Goal: Find specific page/section: Find specific page/section

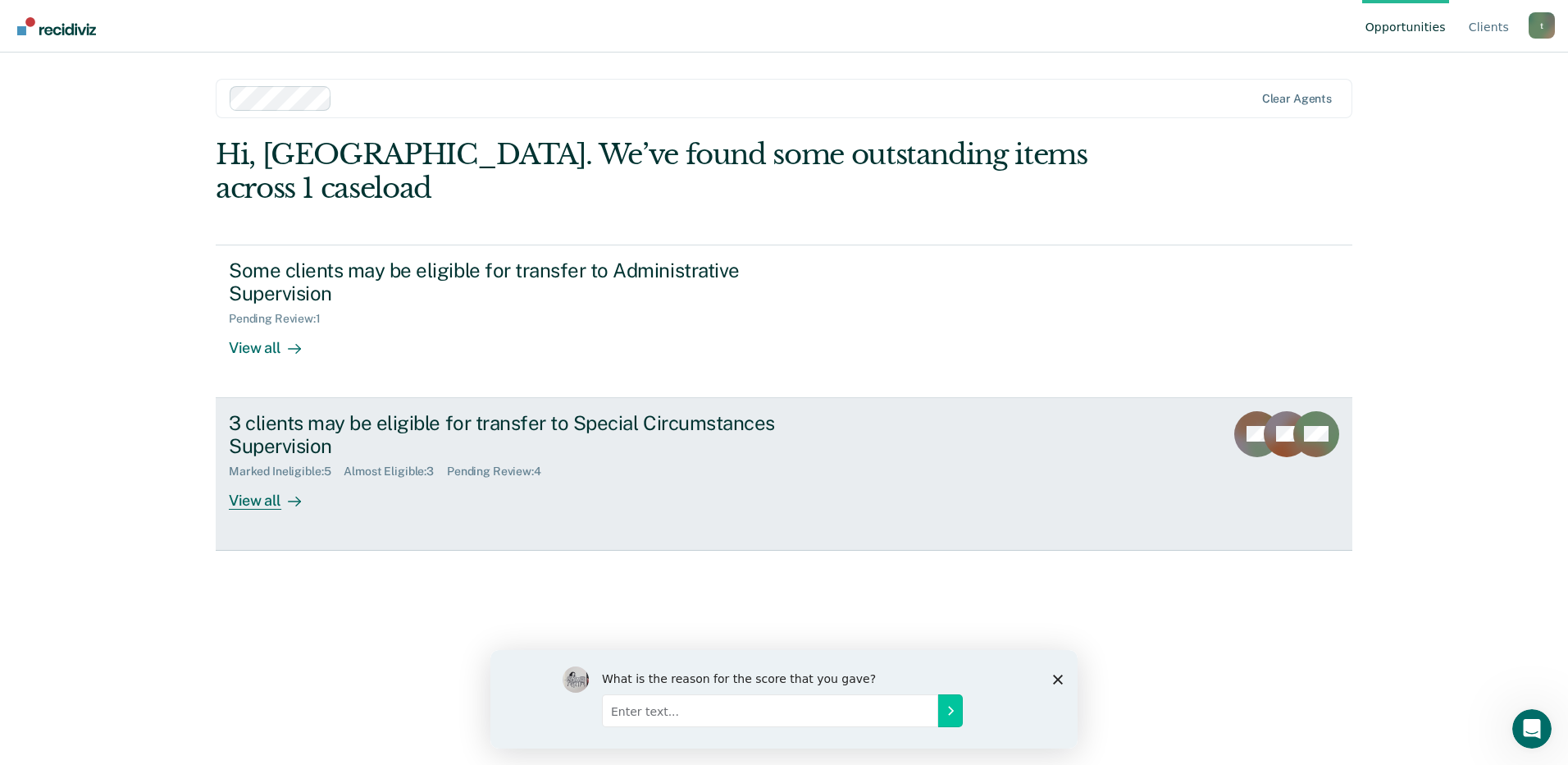
click at [259, 478] on div "View all" at bounding box center [274, 493] width 92 height 32
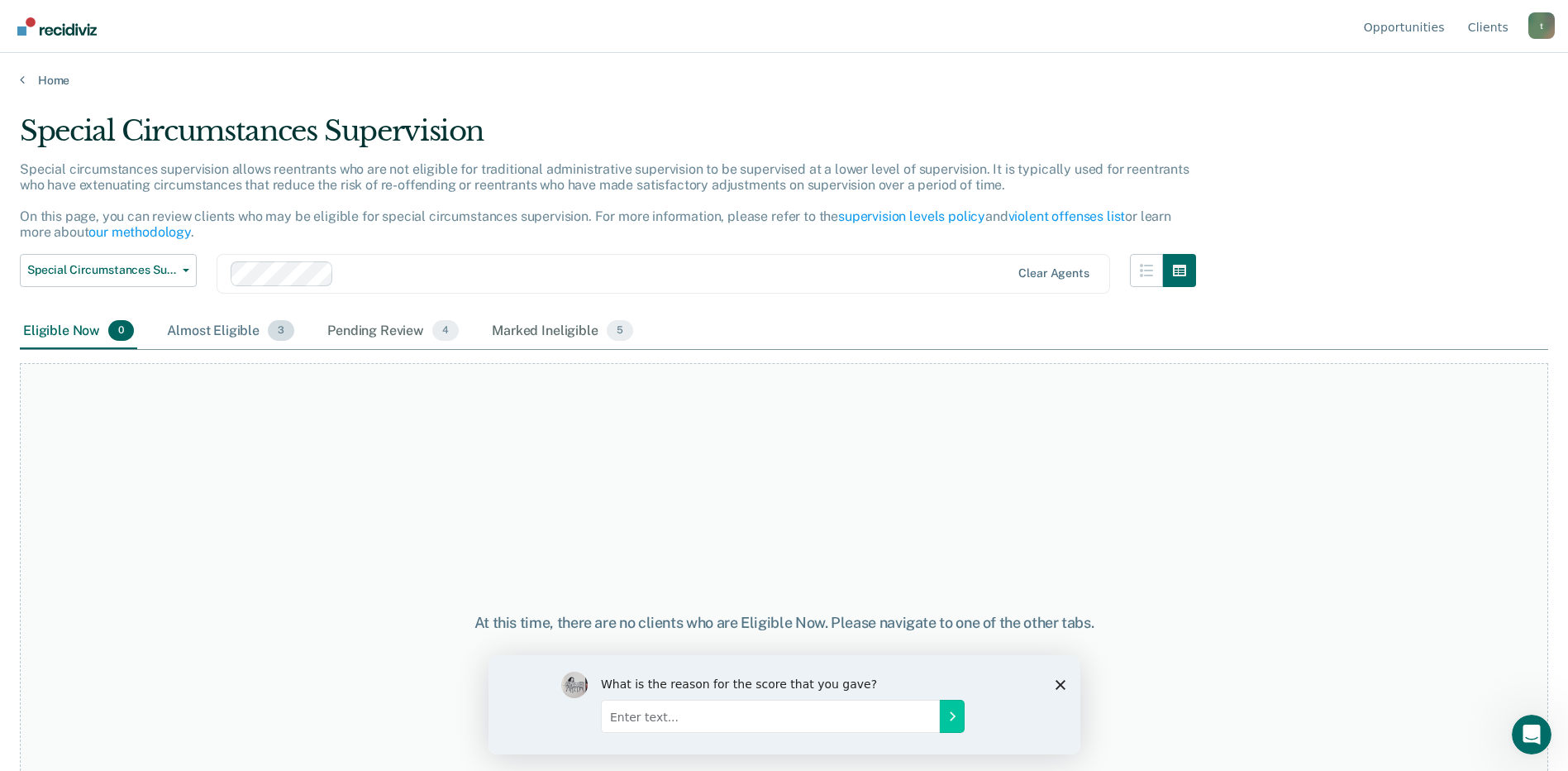
click at [216, 331] on div "Almost Eligible 3" at bounding box center [230, 332] width 134 height 37
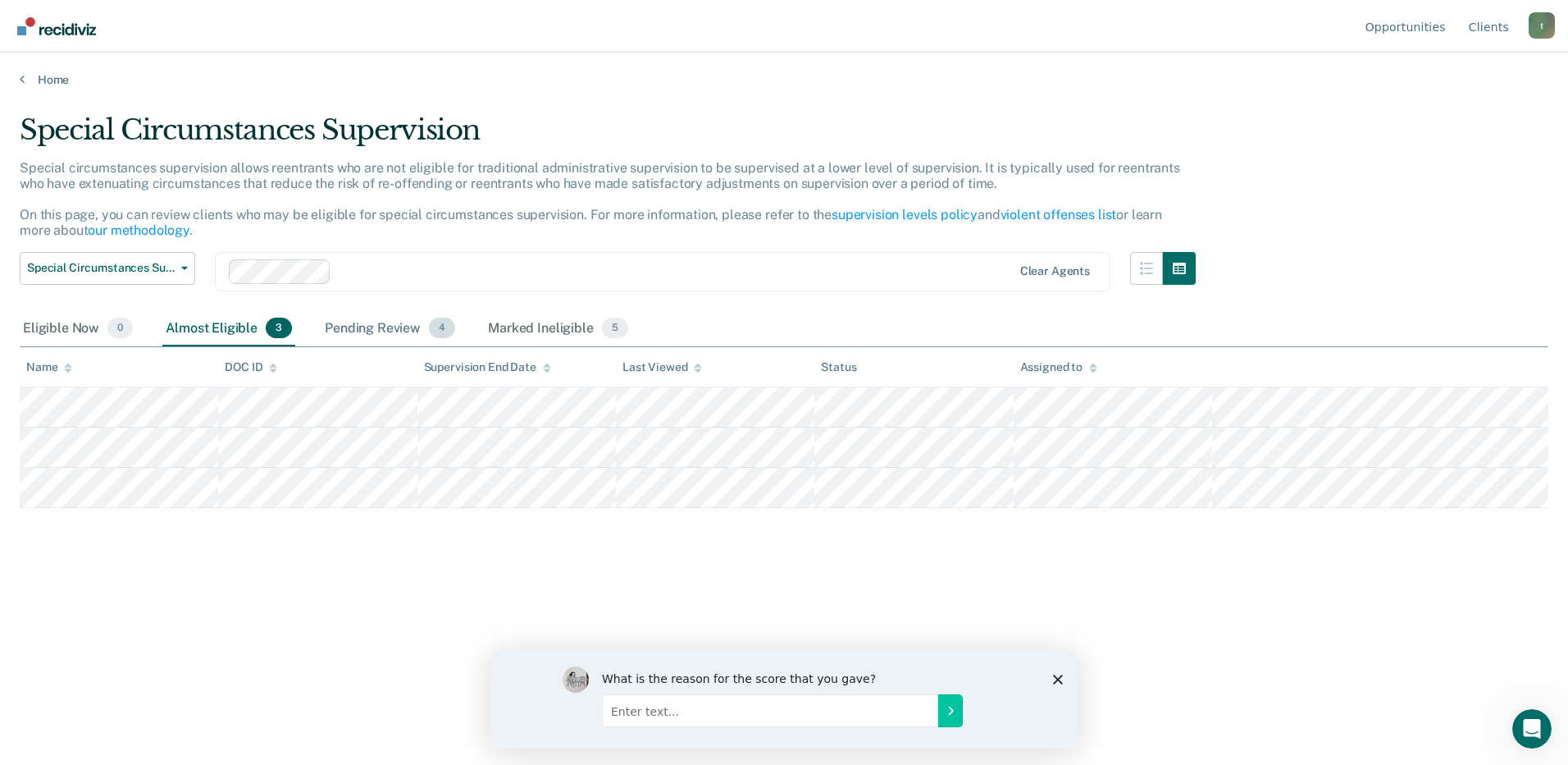
click at [351, 332] on div "Pending Review 4" at bounding box center [389, 329] width 137 height 36
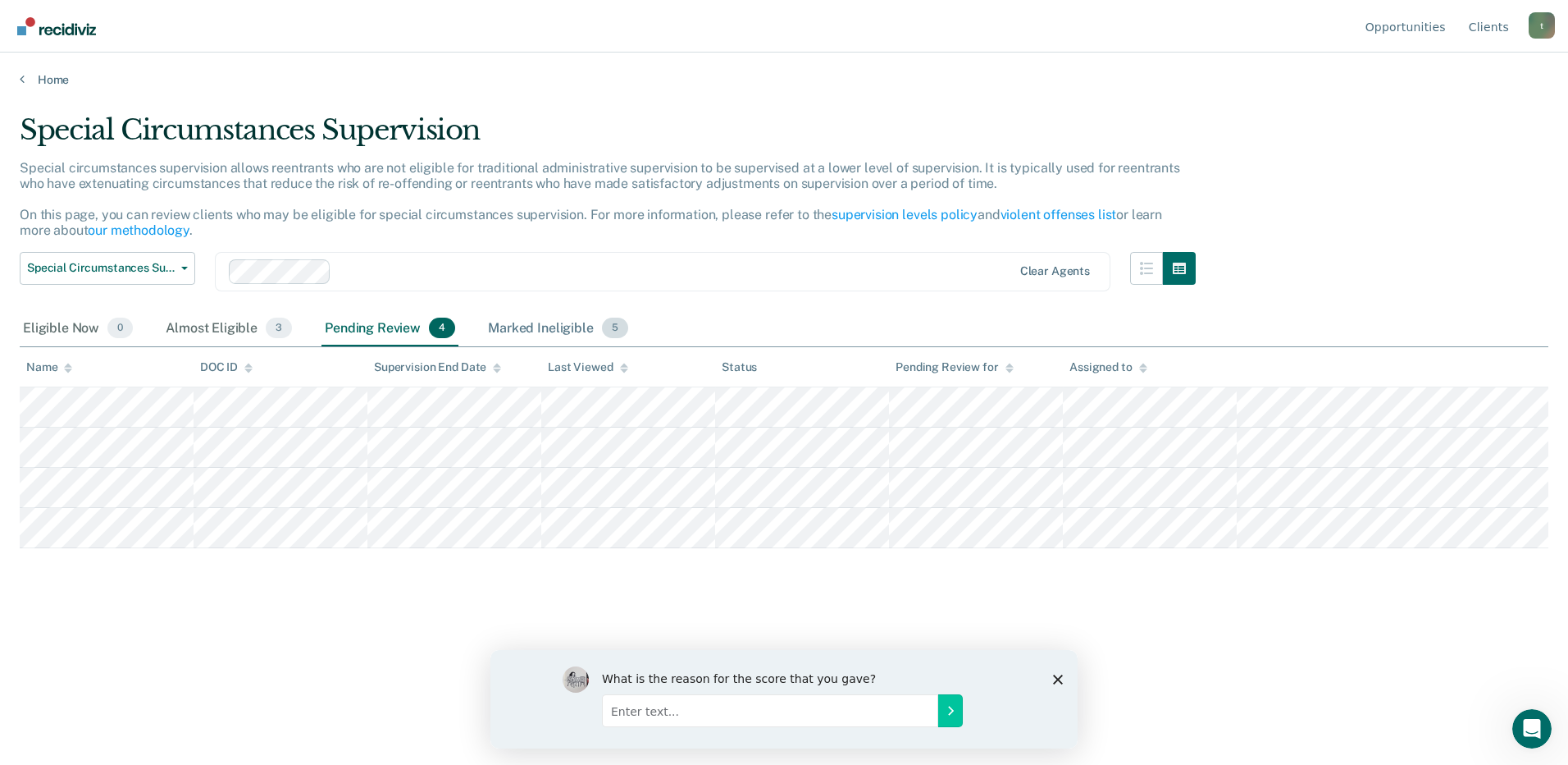
click at [489, 328] on div "Marked Ineligible 5" at bounding box center [558, 329] width 147 height 36
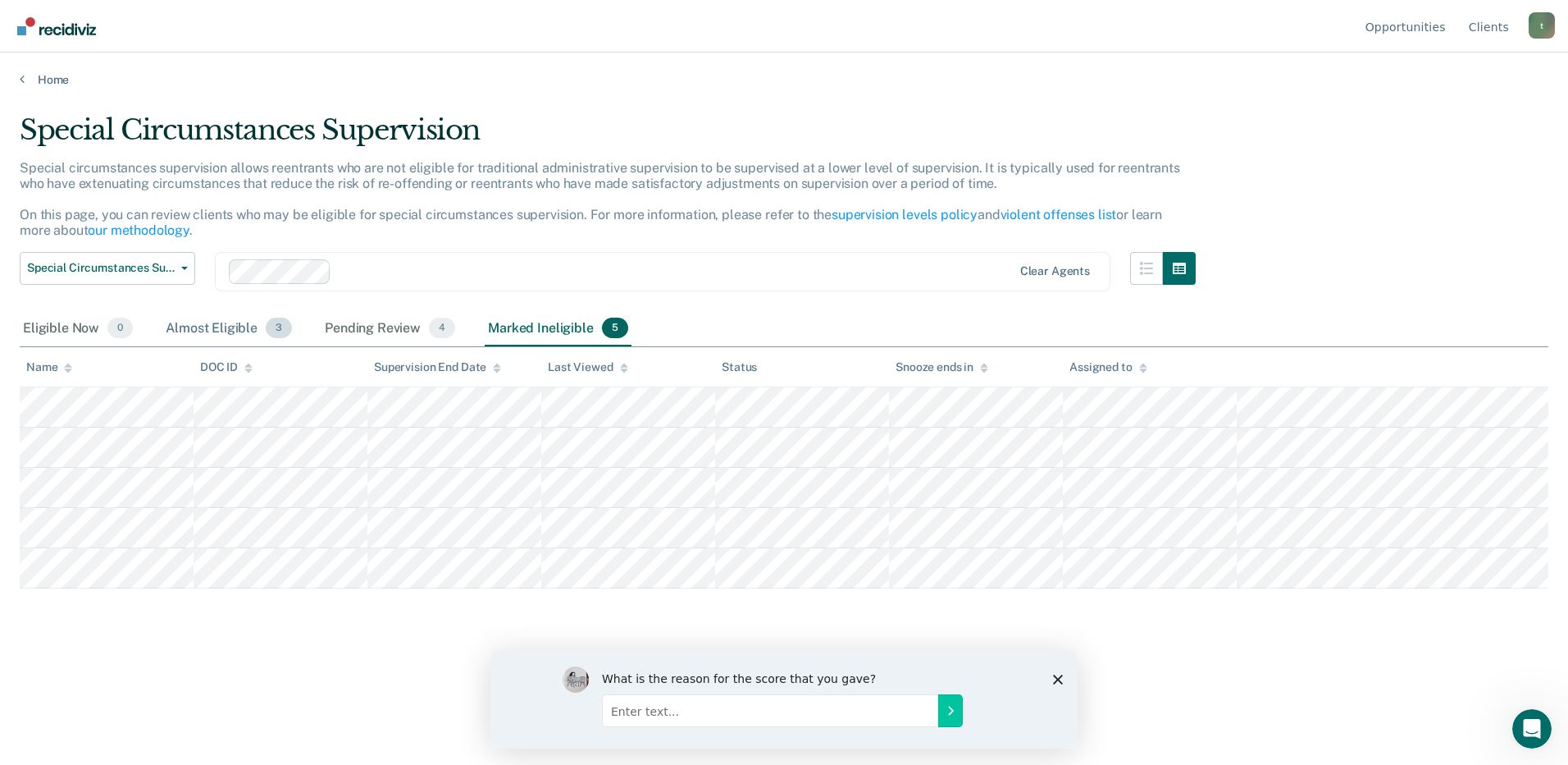
click at [223, 323] on div "Almost Eligible 3" at bounding box center [229, 329] width 133 height 36
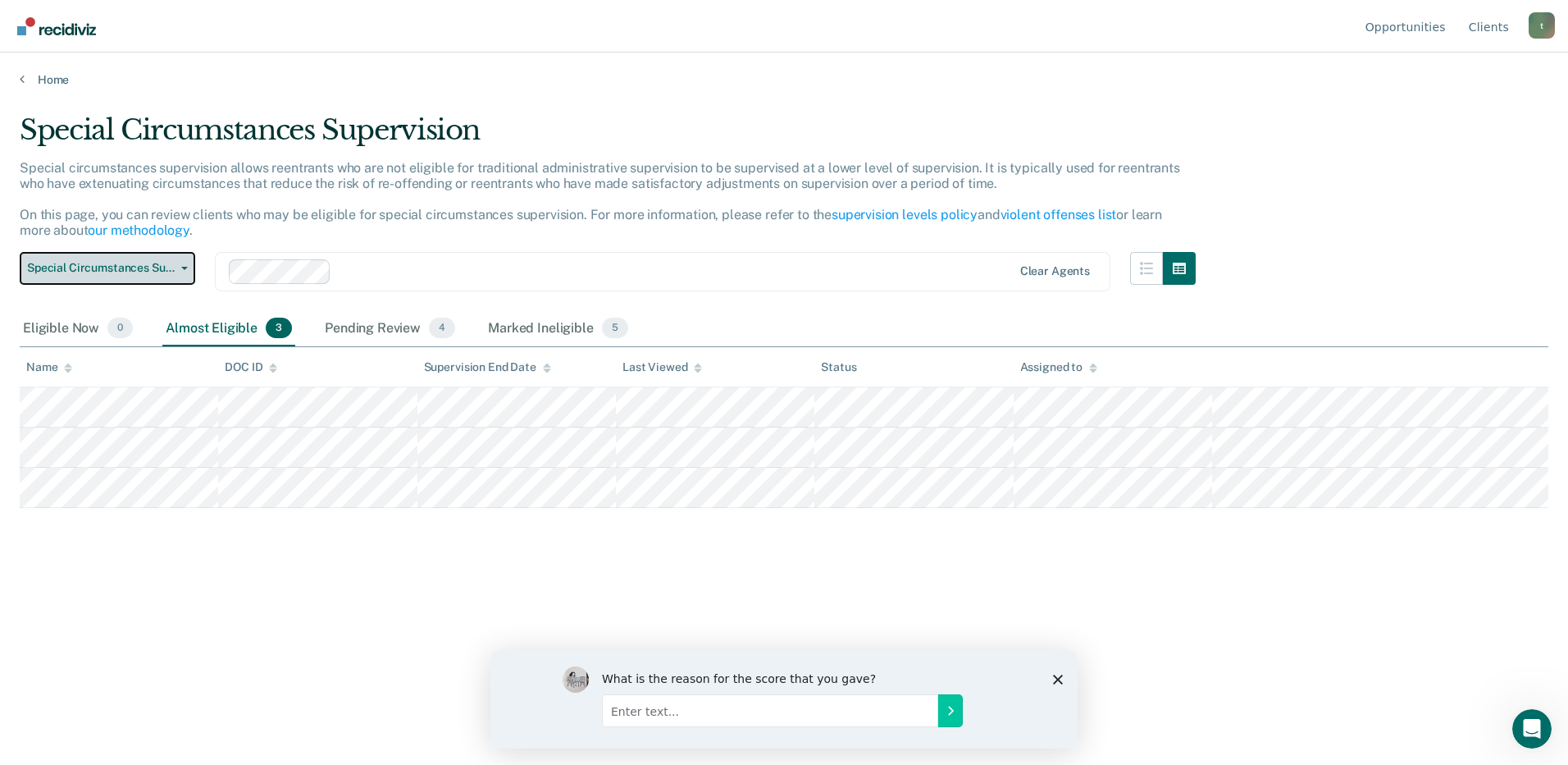
click at [185, 264] on button "Special Circumstances Supervision" at bounding box center [108, 268] width 176 height 33
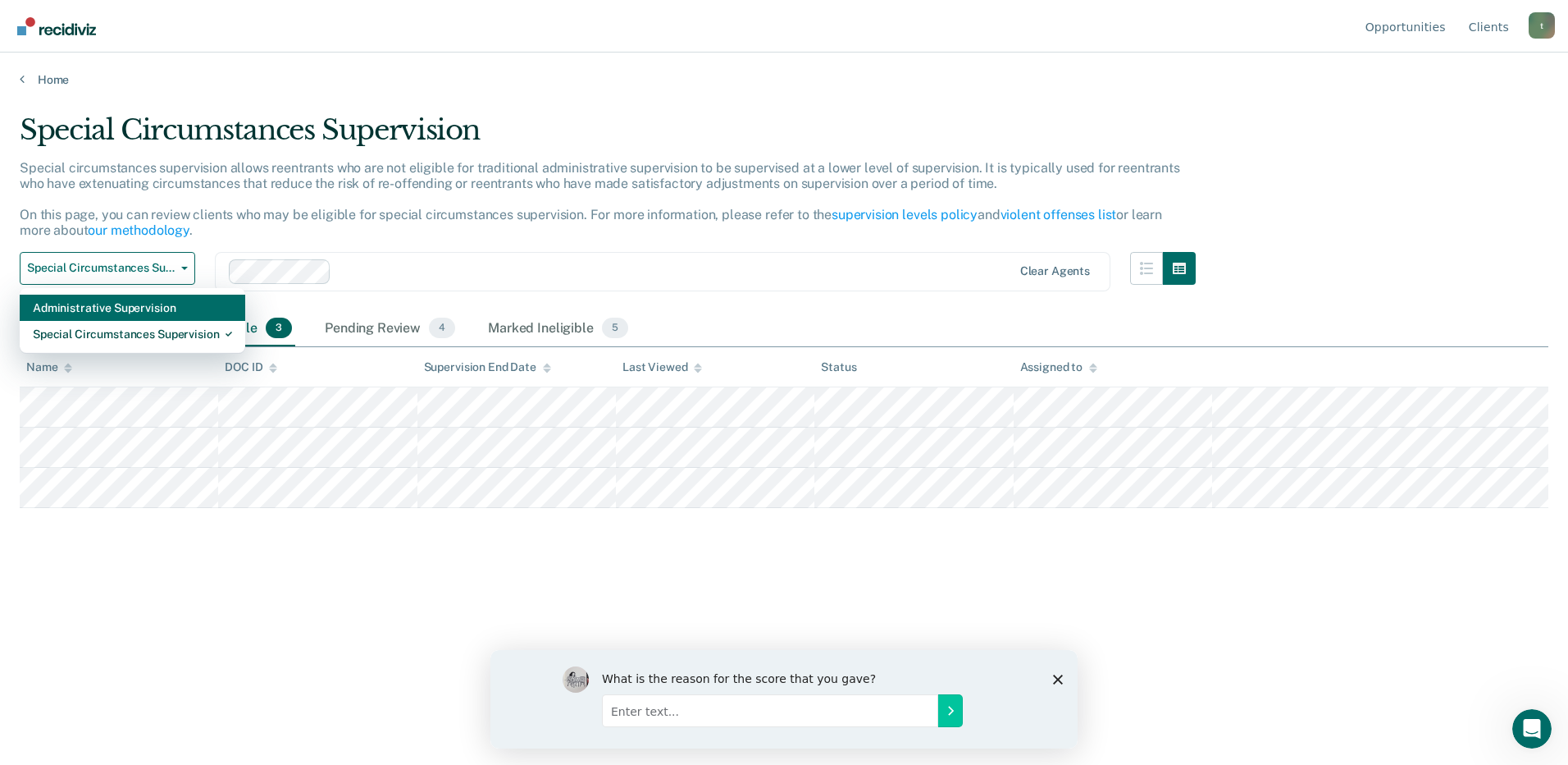
click at [152, 311] on div "Administrative Supervision" at bounding box center [132, 307] width 199 height 26
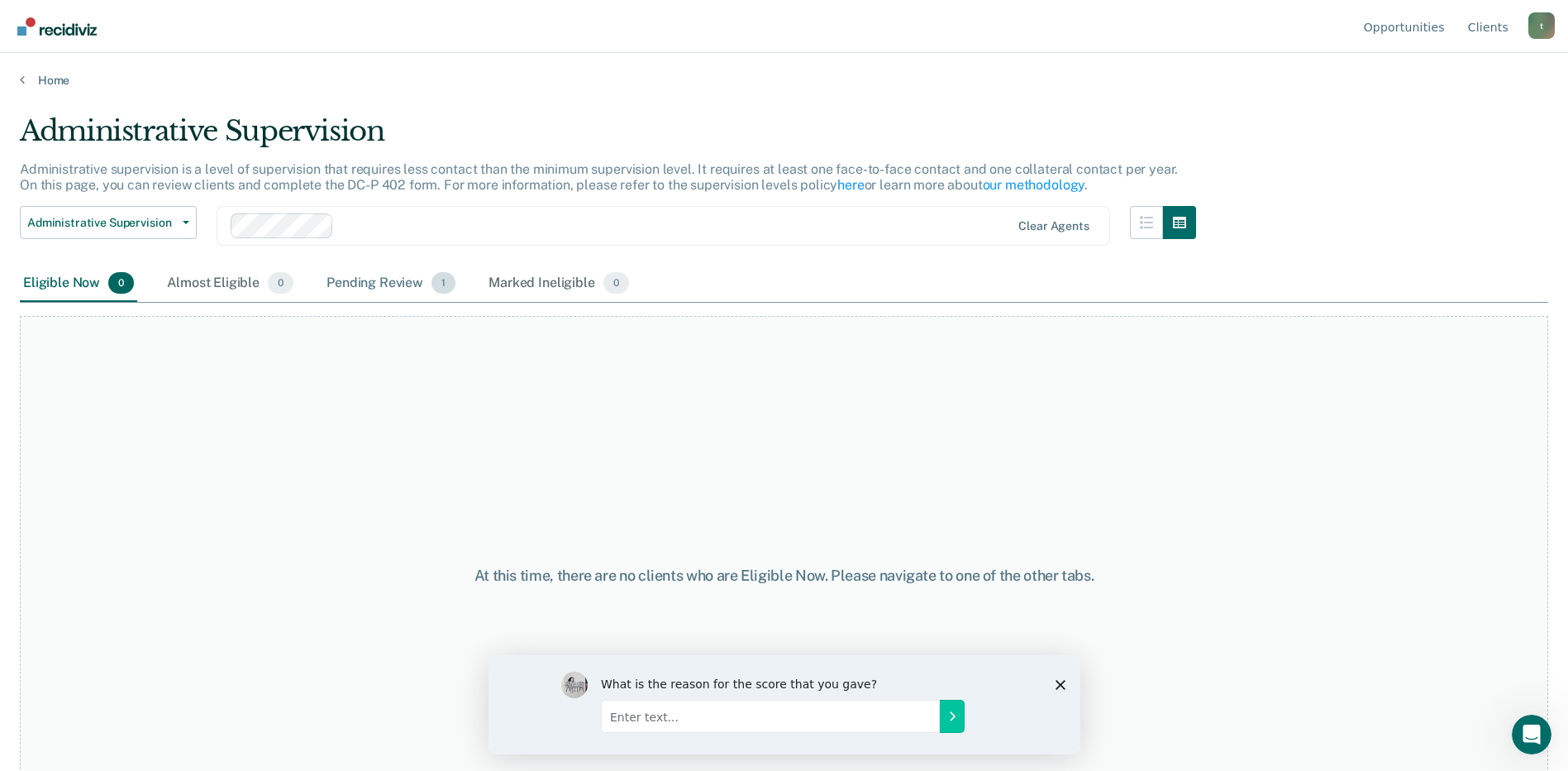
click at [360, 285] on div "Pending Review 1" at bounding box center [390, 283] width 136 height 37
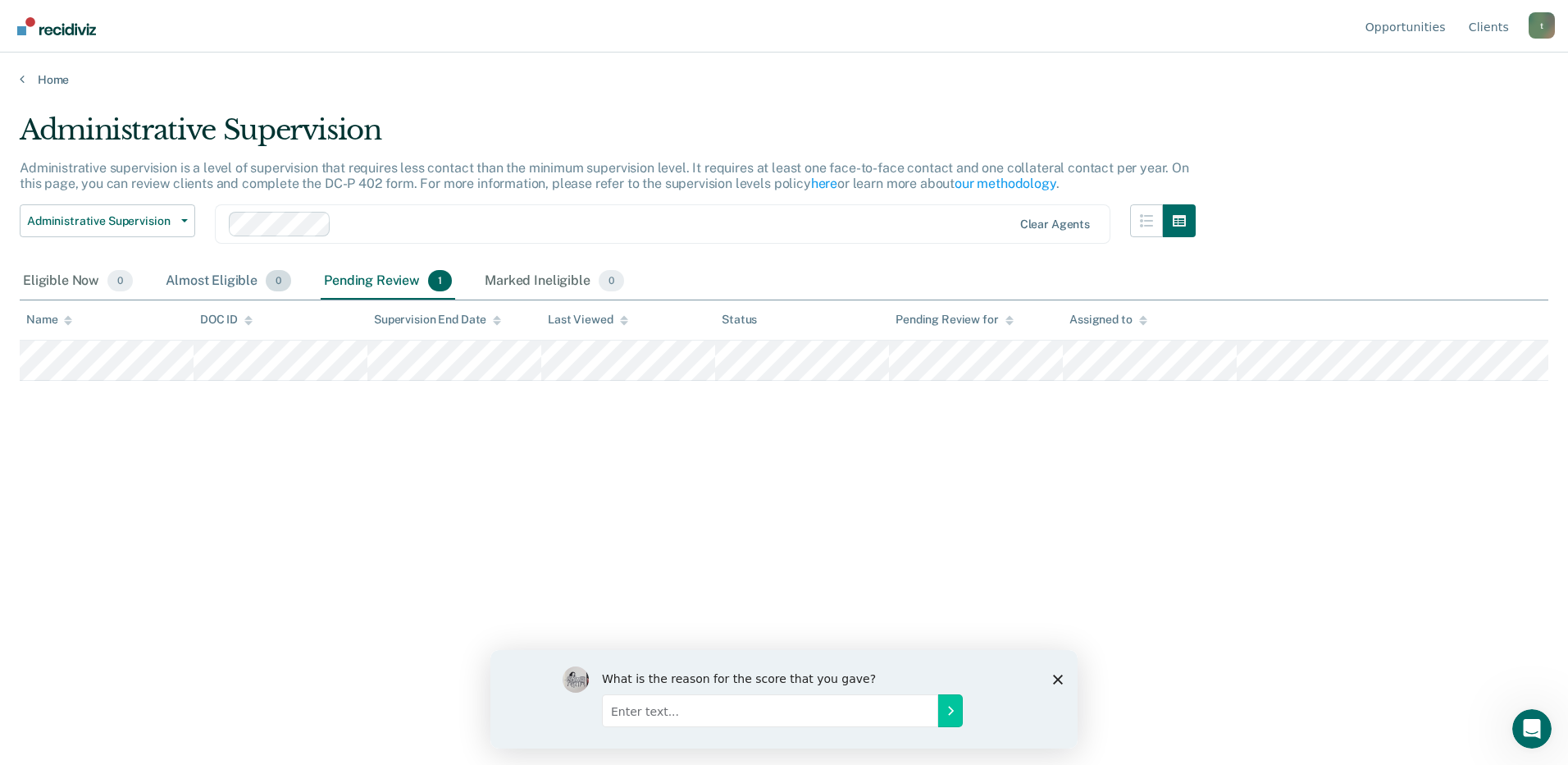
click at [222, 282] on div "Almost Eligible 0" at bounding box center [229, 281] width 132 height 36
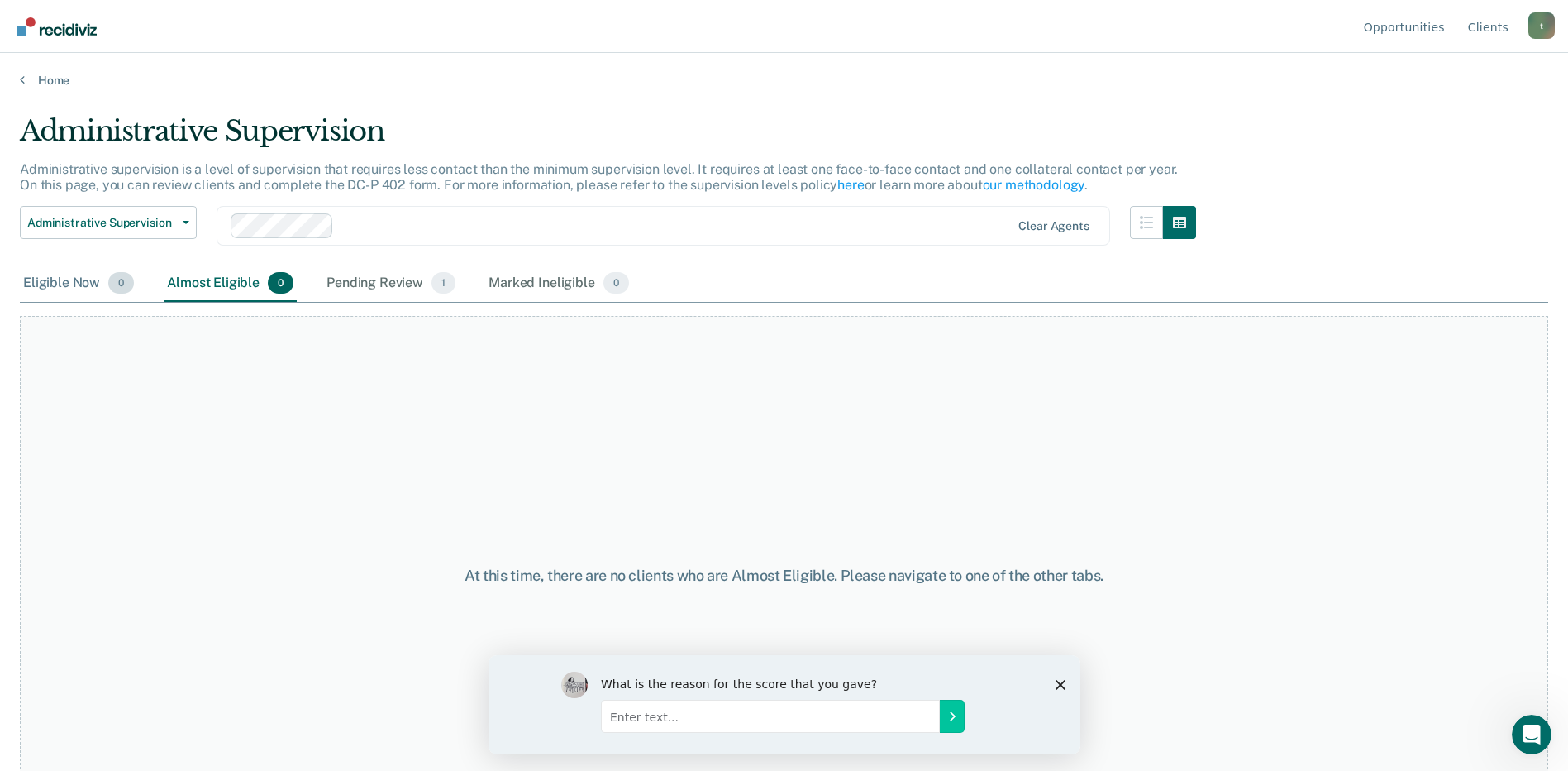
click at [66, 270] on div "Eligible Now 0" at bounding box center [79, 283] width 118 height 37
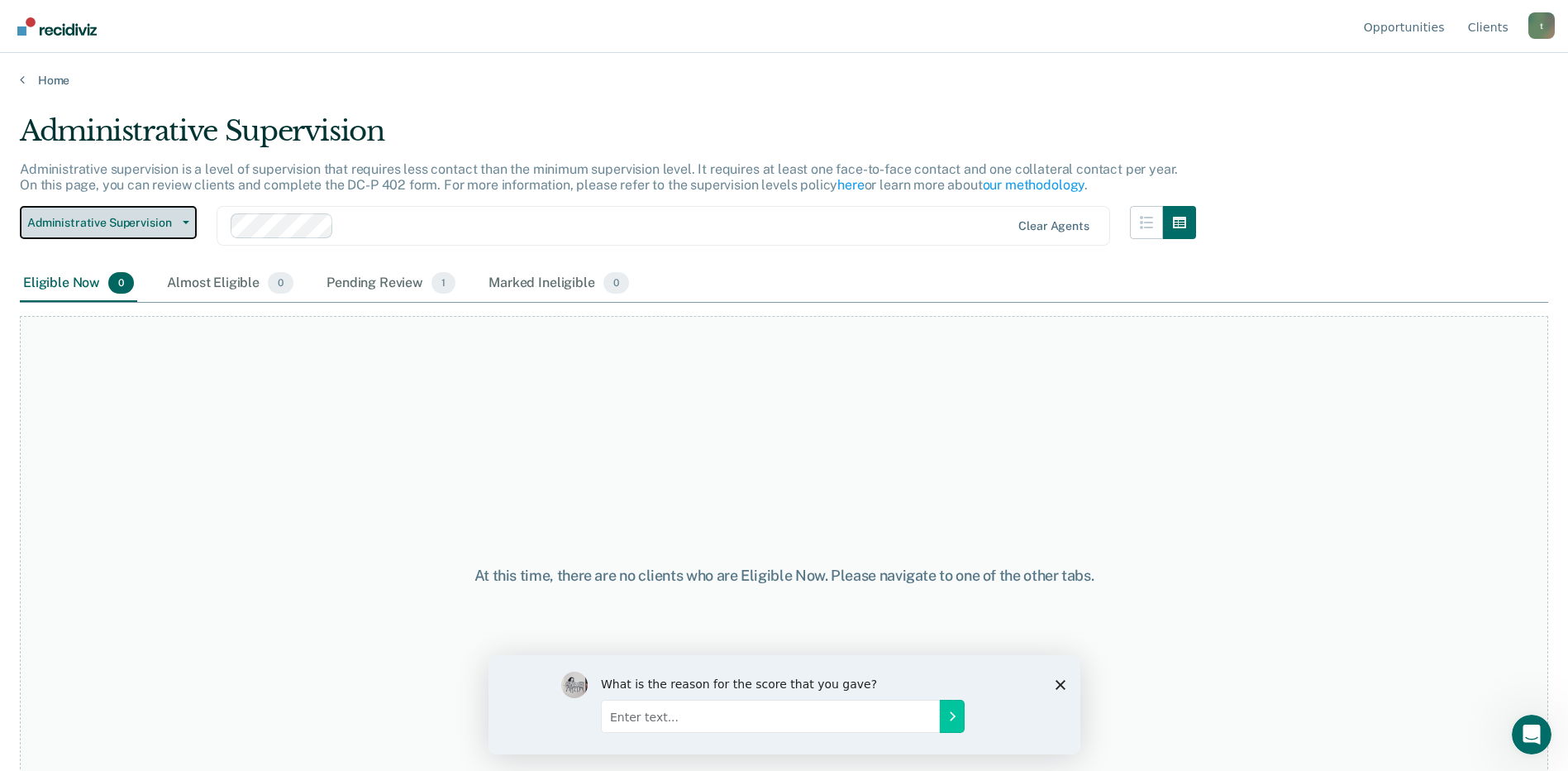
click at [189, 226] on button "Administrative Supervision" at bounding box center [109, 223] width 177 height 33
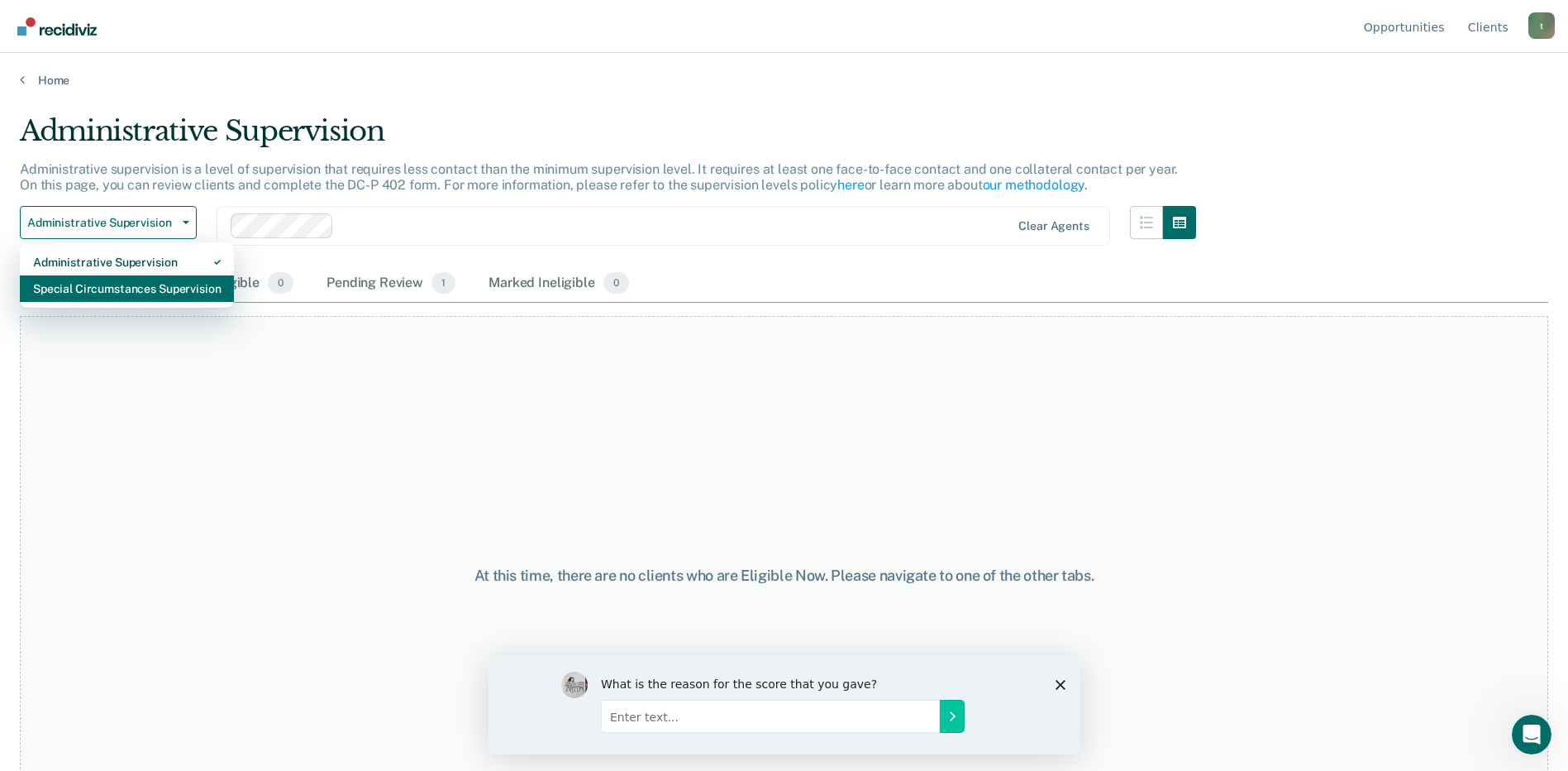
click at [121, 280] on div "Special Circumstances Supervision" at bounding box center [126, 288] width 188 height 26
